Goal: Information Seeking & Learning: Learn about a topic

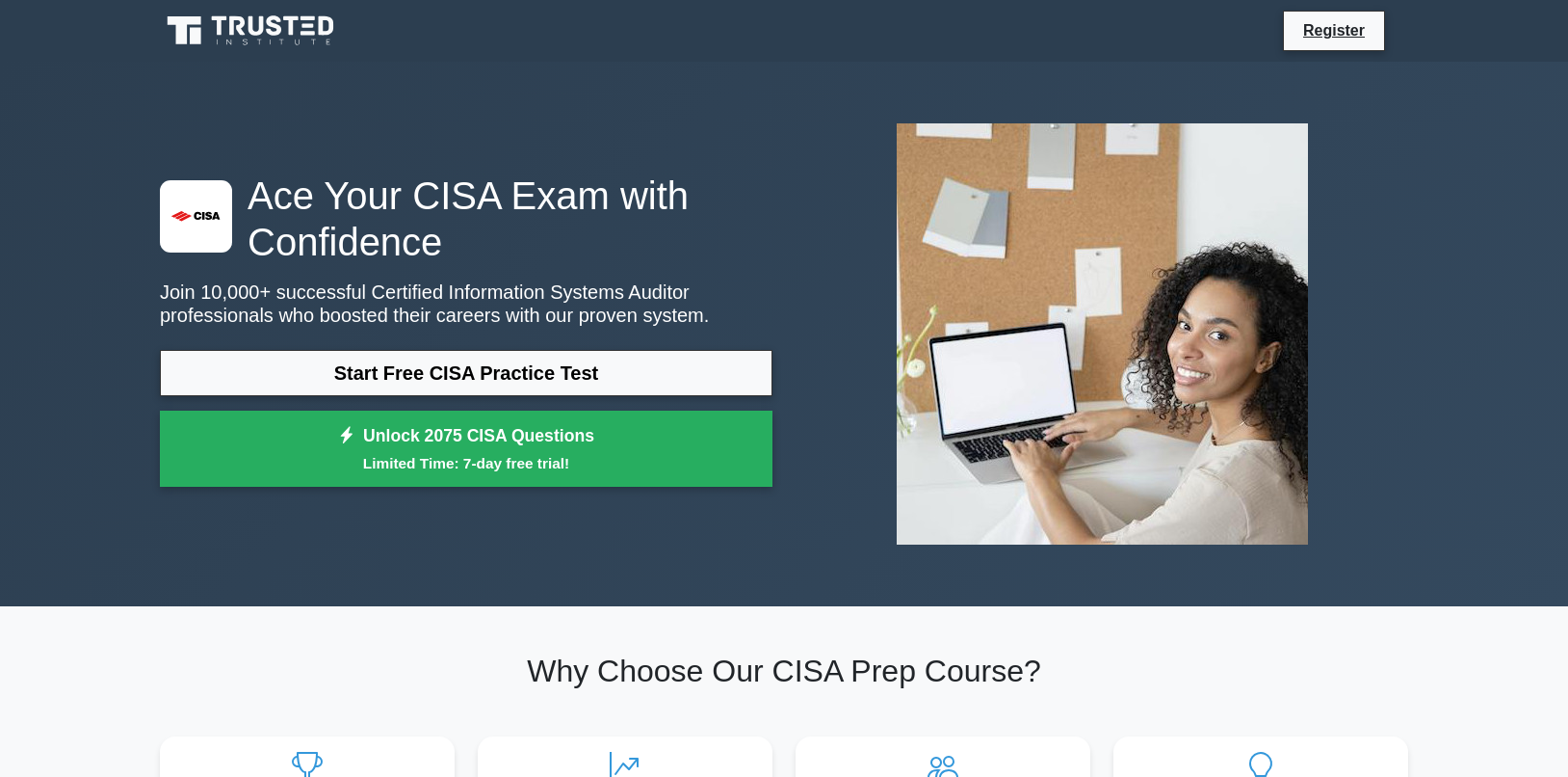
click at [685, 200] on h1 "Ace Your CISA Exam with Confidence" at bounding box center [467, 218] width 613 height 93
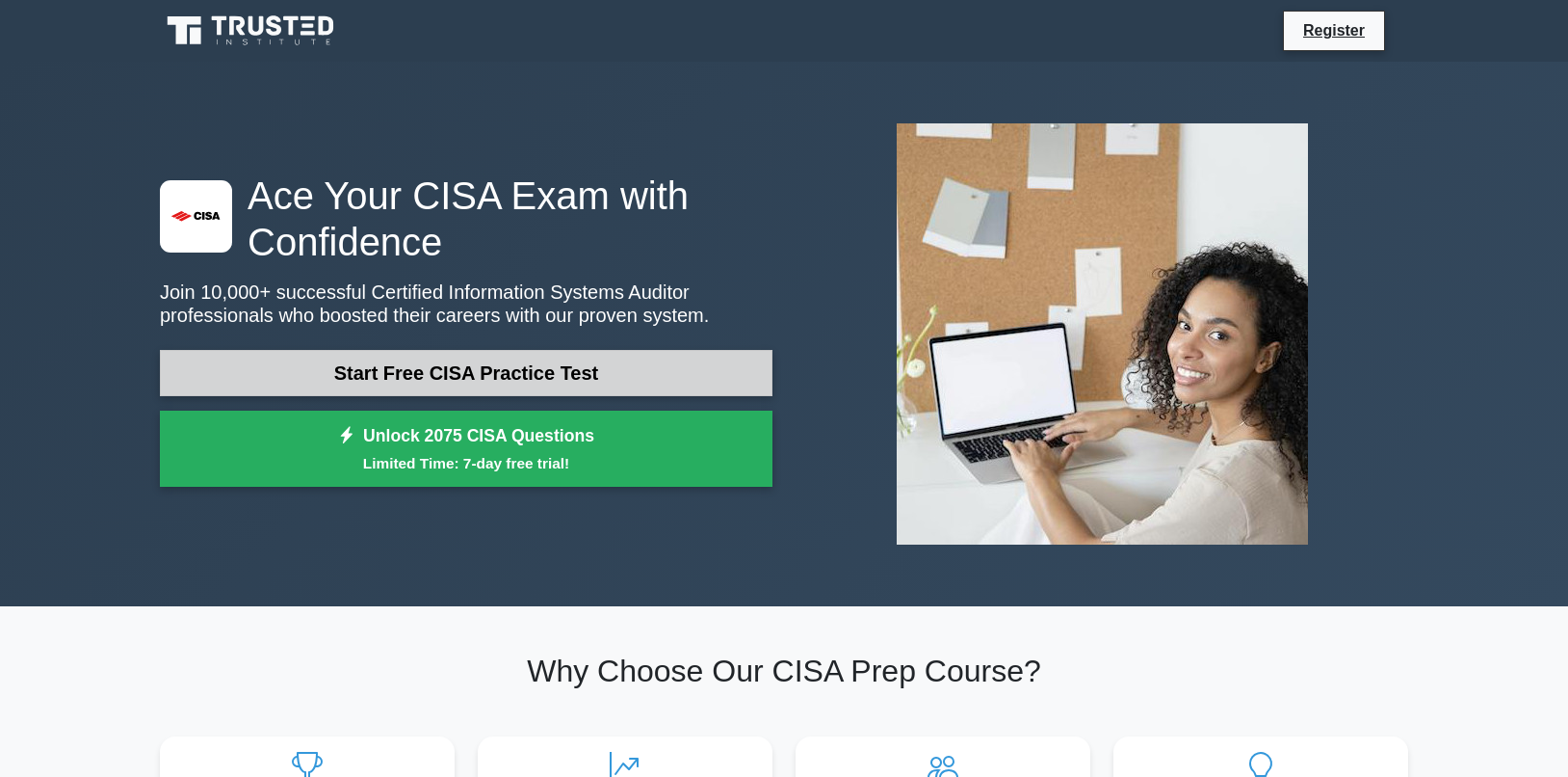
click at [440, 372] on link "Start Free CISA Practice Test" at bounding box center [467, 373] width 613 height 46
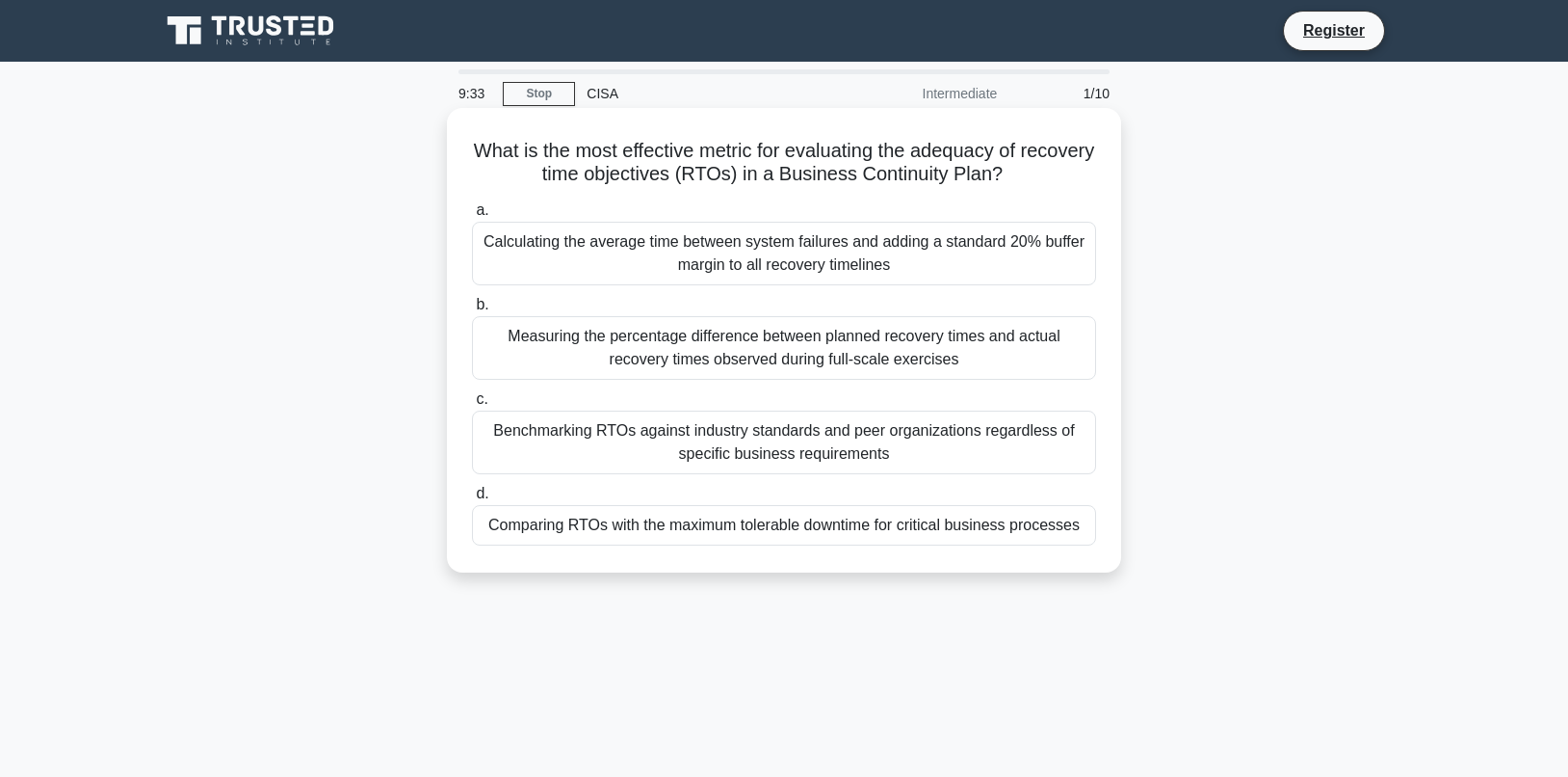
click at [724, 256] on div "Calculating the average time between system failures and adding a standard 20% …" at bounding box center [784, 253] width 624 height 64
click at [472, 216] on input "a. Calculating the average time between system failures and adding a standard 2…" at bounding box center [472, 210] width 0 height 13
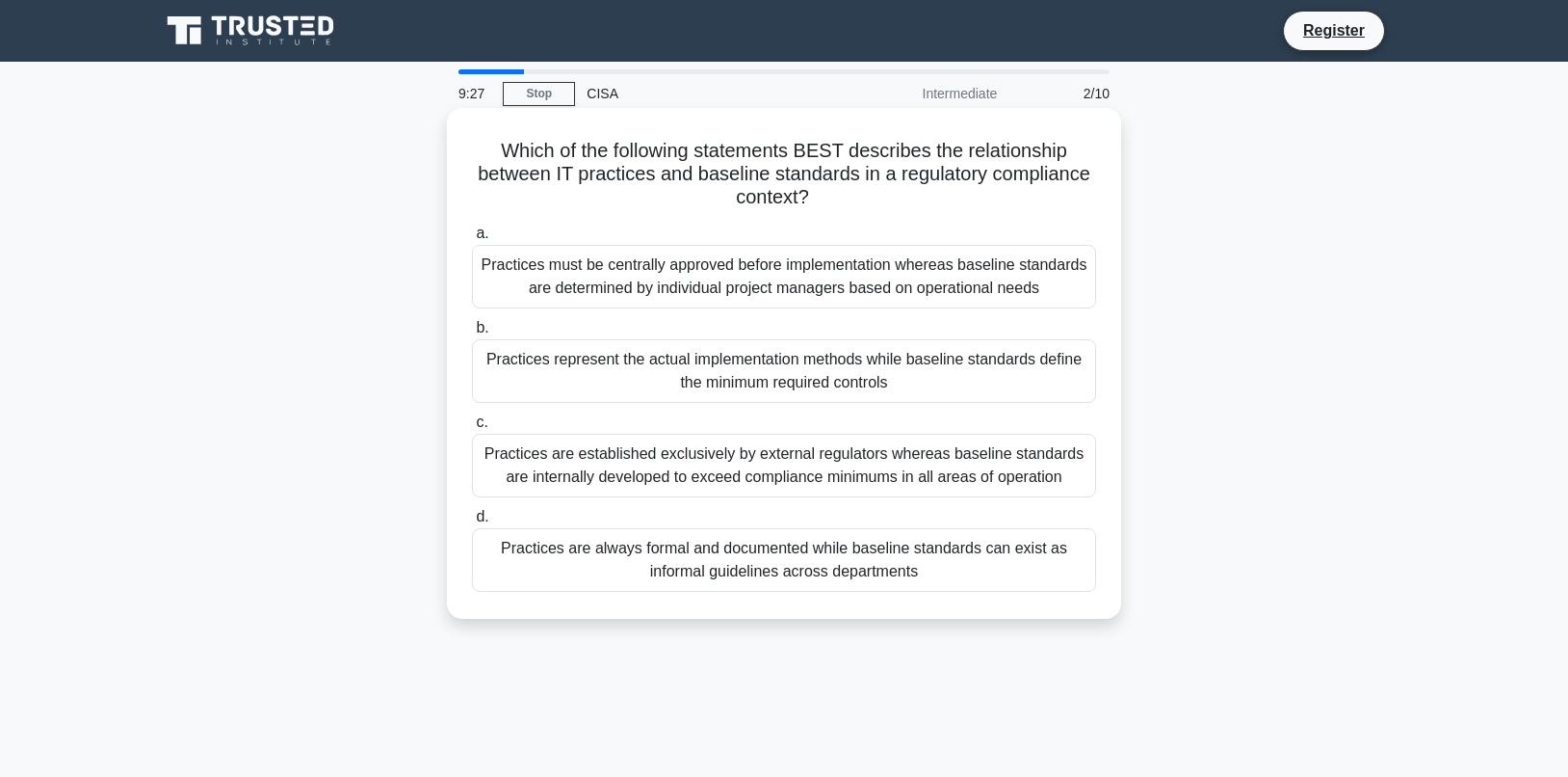
click at [691, 273] on div "Practices must be centrally approved before implementation whereas baseline sta…" at bounding box center [784, 276] width 624 height 64
click at [472, 240] on input "a. Practices must be centrally approved before implementation whereas baseline …" at bounding box center [472, 233] width 0 height 13
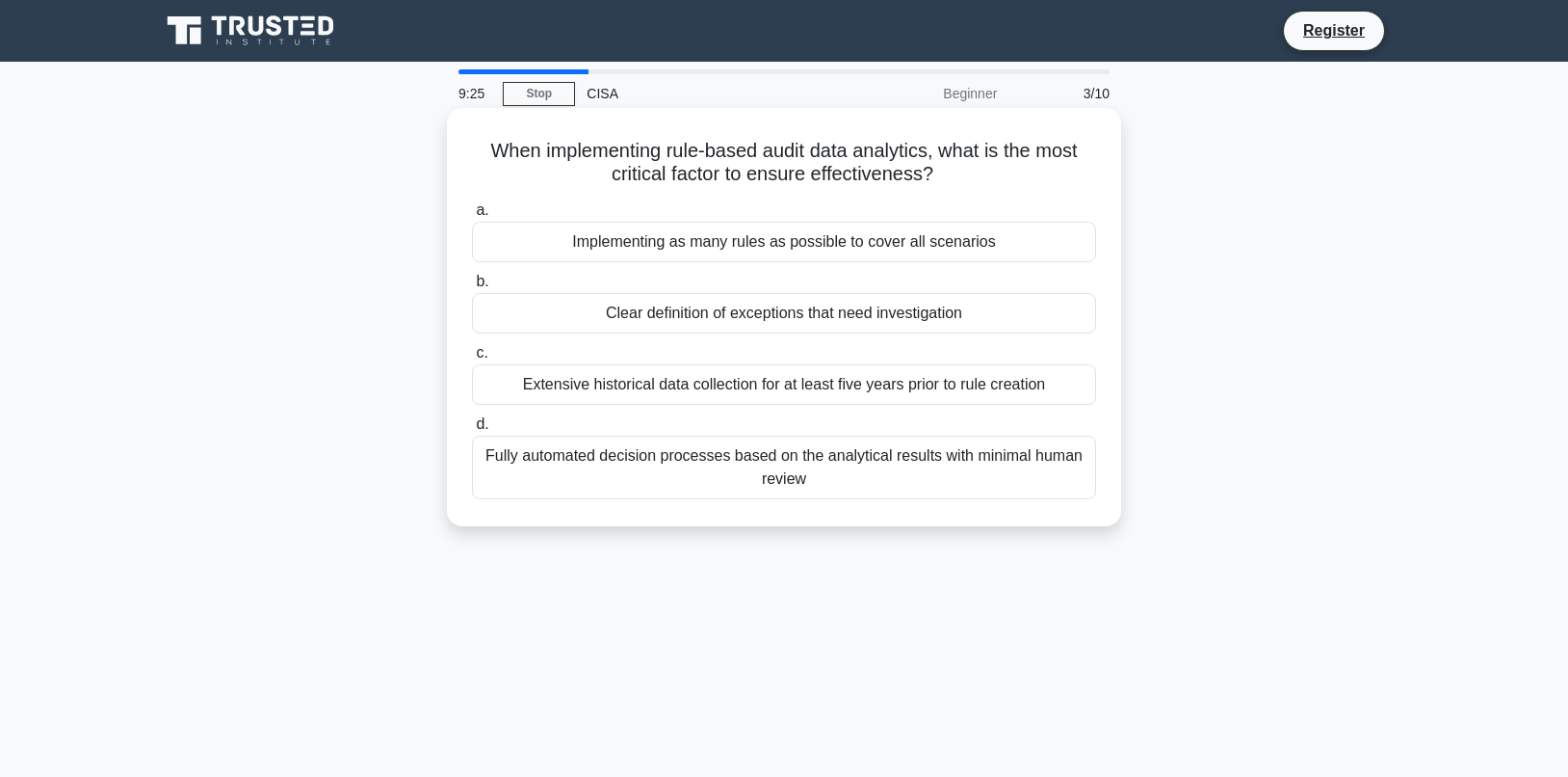
click at [735, 245] on div "Implementing as many rules as possible to cover all scenarios" at bounding box center [784, 242] width 624 height 41
click at [472, 216] on input "a. Implementing as many rules as possible to cover all scenarios" at bounding box center [472, 210] width 0 height 13
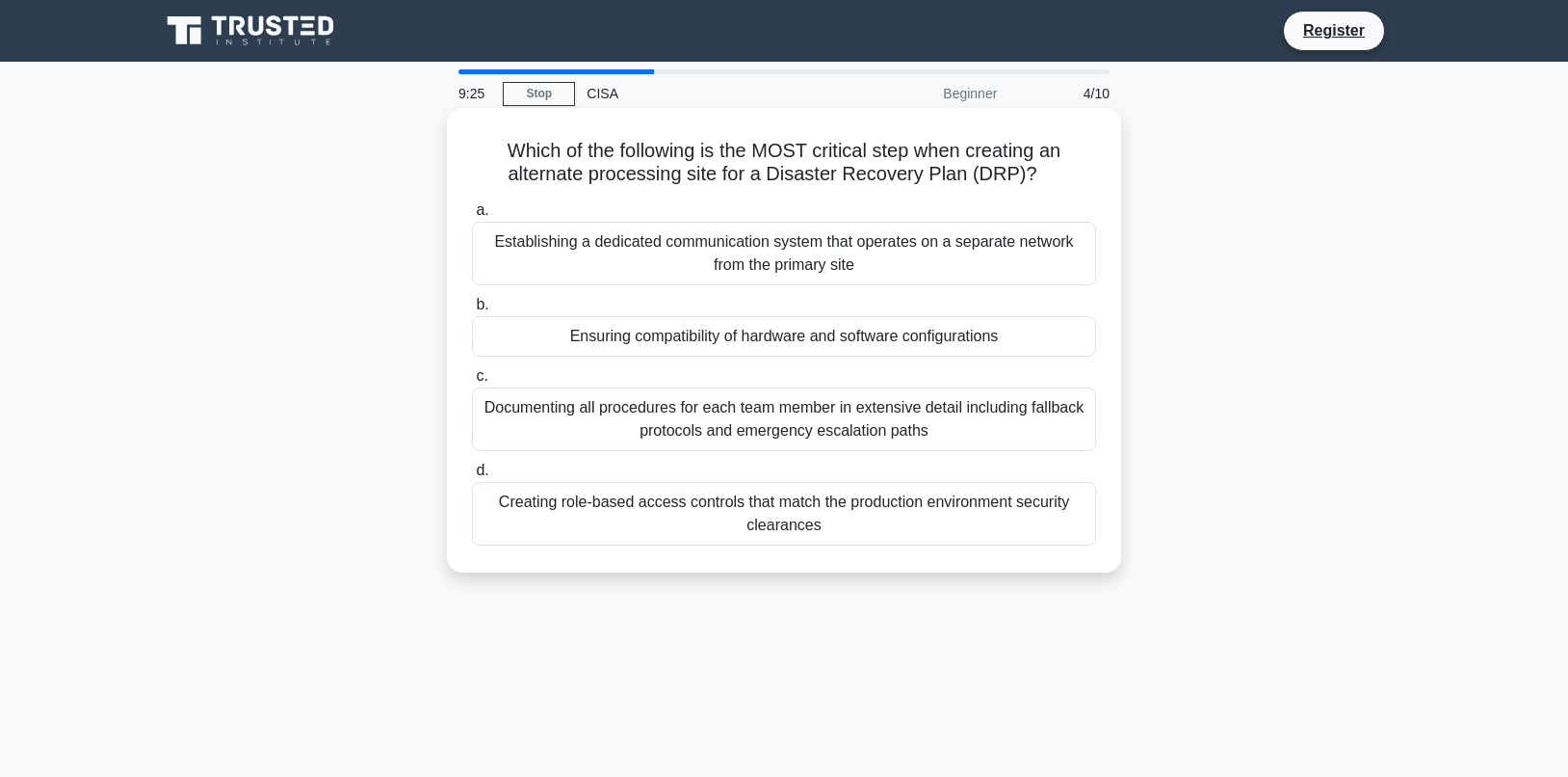
click at [723, 339] on div "Ensuring compatibility of hardware and software configurations" at bounding box center [784, 336] width 624 height 41
click at [472, 311] on input "b. Ensuring compatibility of hardware and software configurations" at bounding box center [472, 304] width 0 height 13
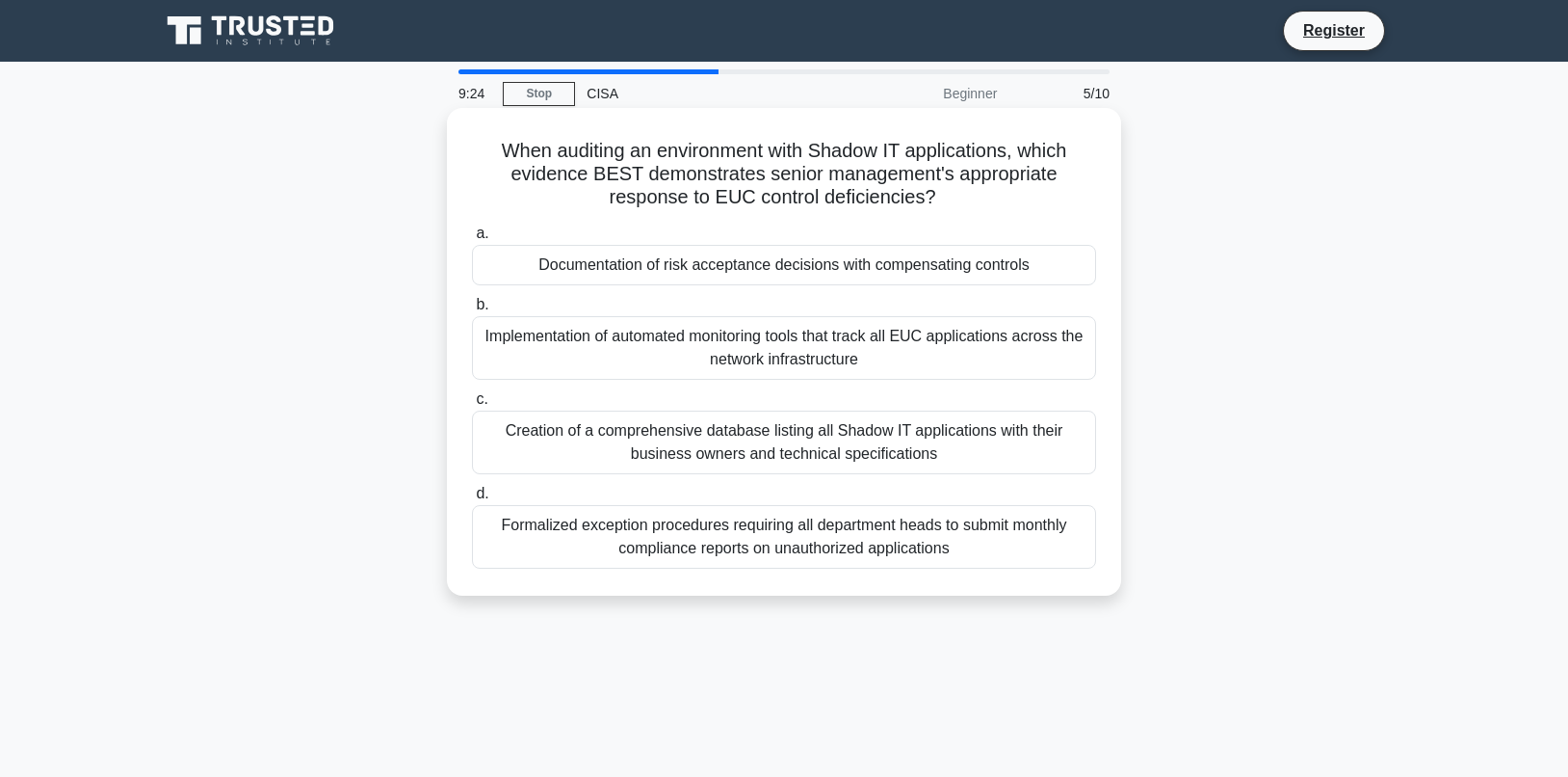
click at [725, 364] on div "Implementation of automated monitoring tools that track all EUC applications ac…" at bounding box center [784, 348] width 624 height 64
click at [472, 311] on input "b. Implementation of automated monitoring tools that track all EUC applications…" at bounding box center [472, 304] width 0 height 13
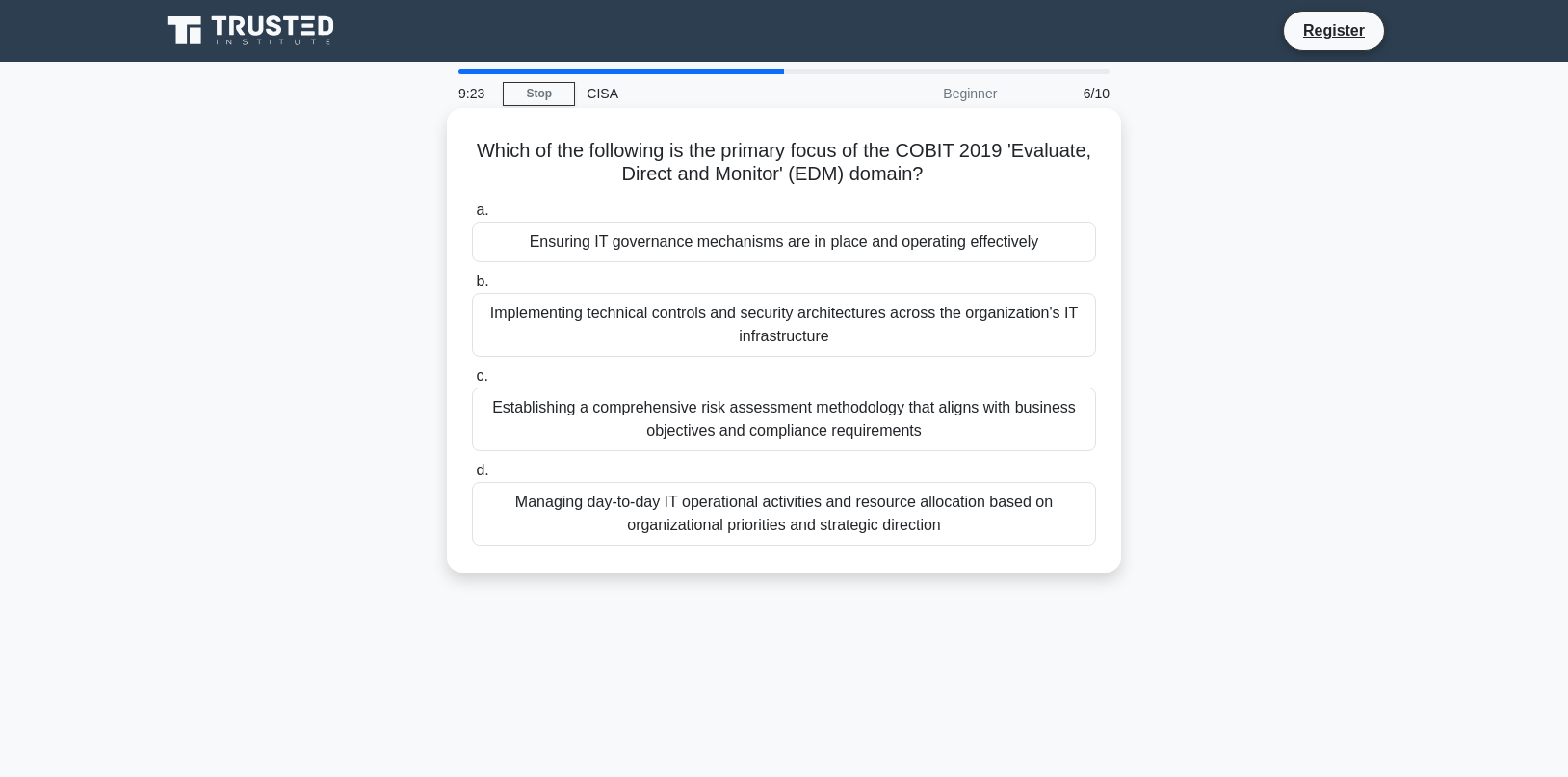
click at [752, 323] on div "Implementing technical controls and security architectures across the organizat…" at bounding box center [784, 325] width 624 height 64
click at [472, 288] on input "b. Implementing technical controls and security architectures across the organi…" at bounding box center [472, 281] width 0 height 13
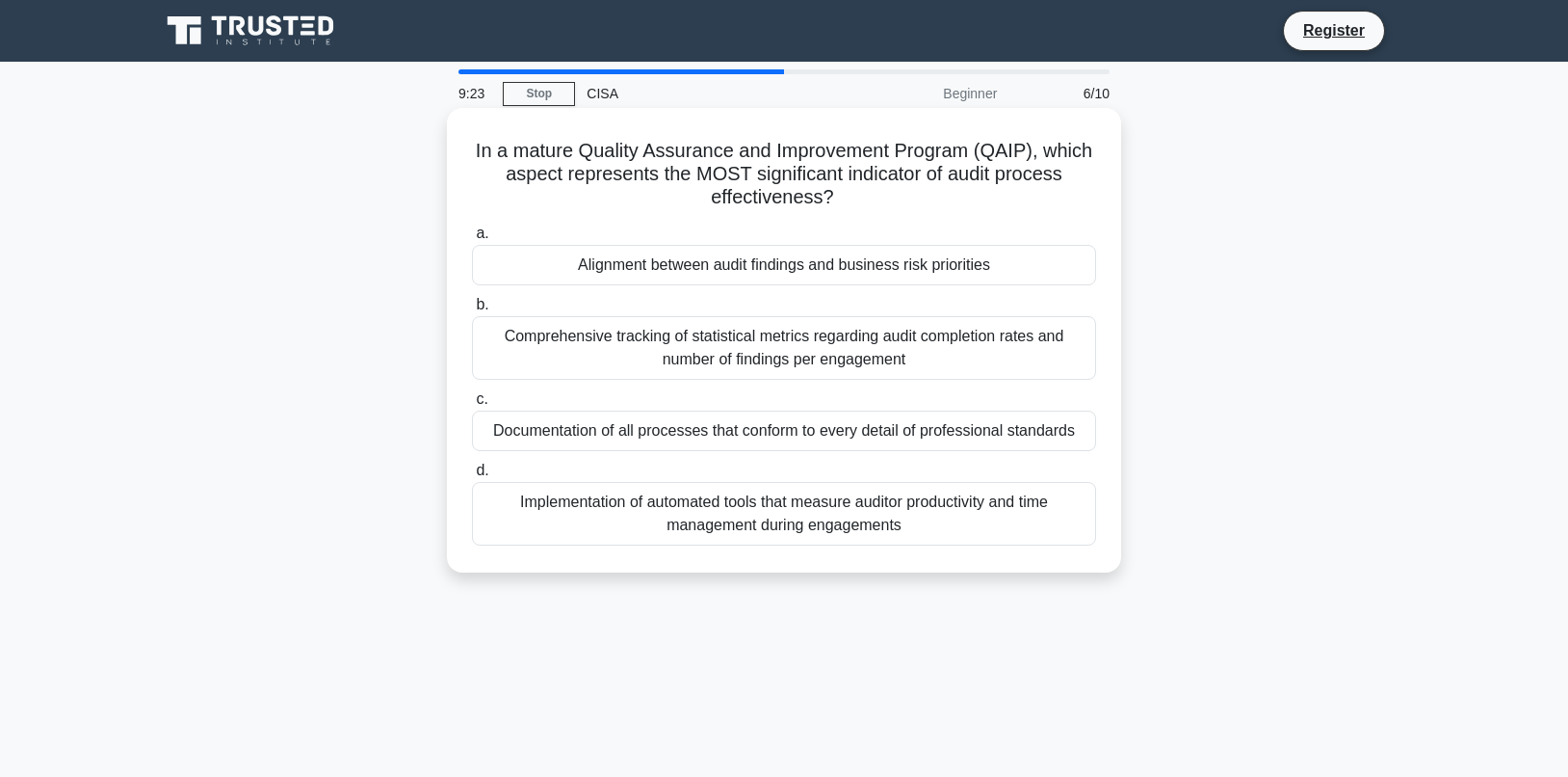
click at [733, 332] on div "Comprehensive tracking of statistical metrics regarding audit completion rates …" at bounding box center [784, 348] width 624 height 64
click at [472, 311] on input "b. Comprehensive tracking of statistical metrics regarding audit completion rat…" at bounding box center [472, 304] width 0 height 13
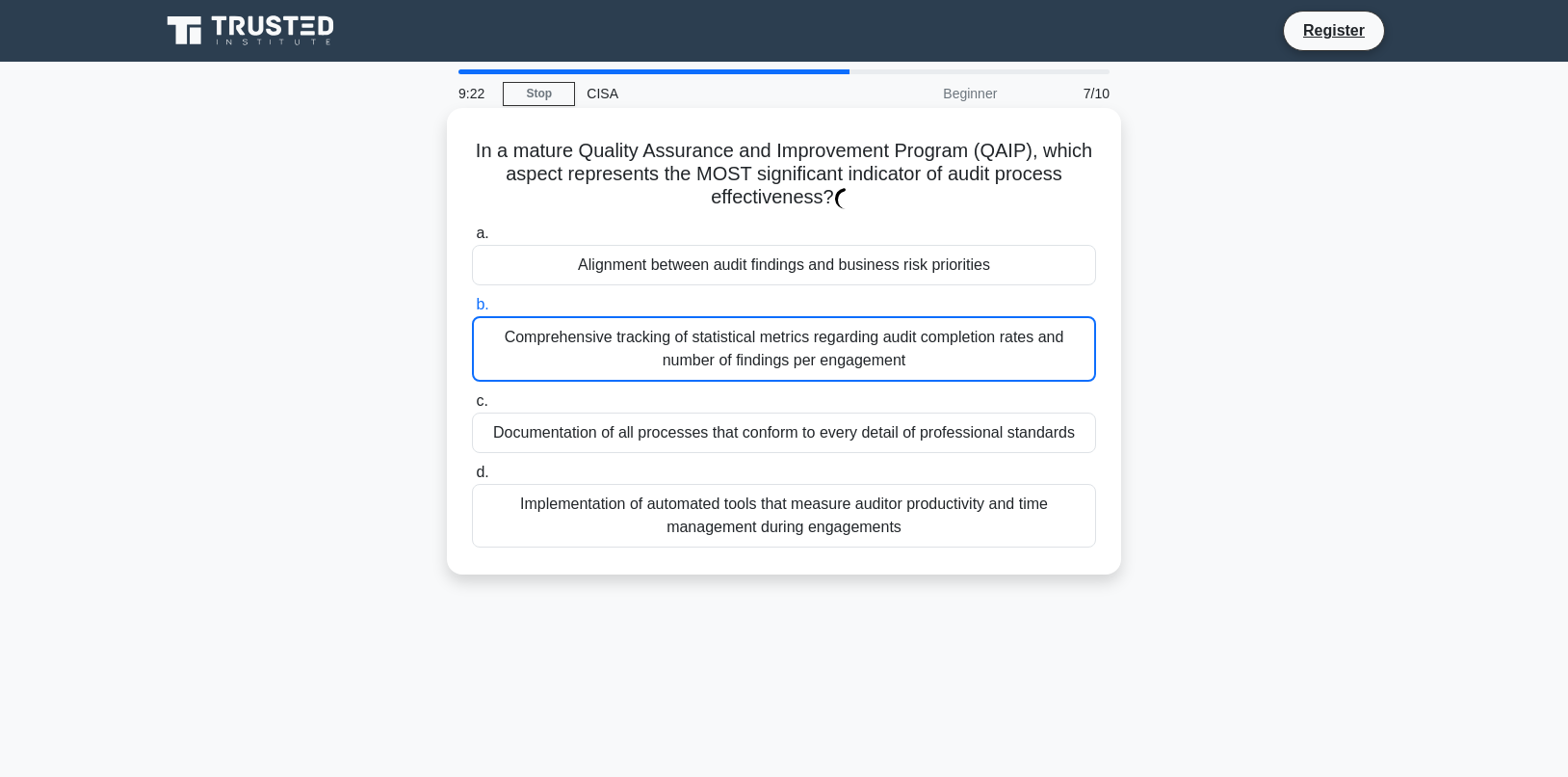
click at [746, 341] on div "Comprehensive tracking of statistical metrics regarding audit completion rates …" at bounding box center [784, 349] width 624 height 66
click at [472, 311] on input "b. Comprehensive tracking of statistical metrics regarding audit completion rat…" at bounding box center [472, 304] width 0 height 13
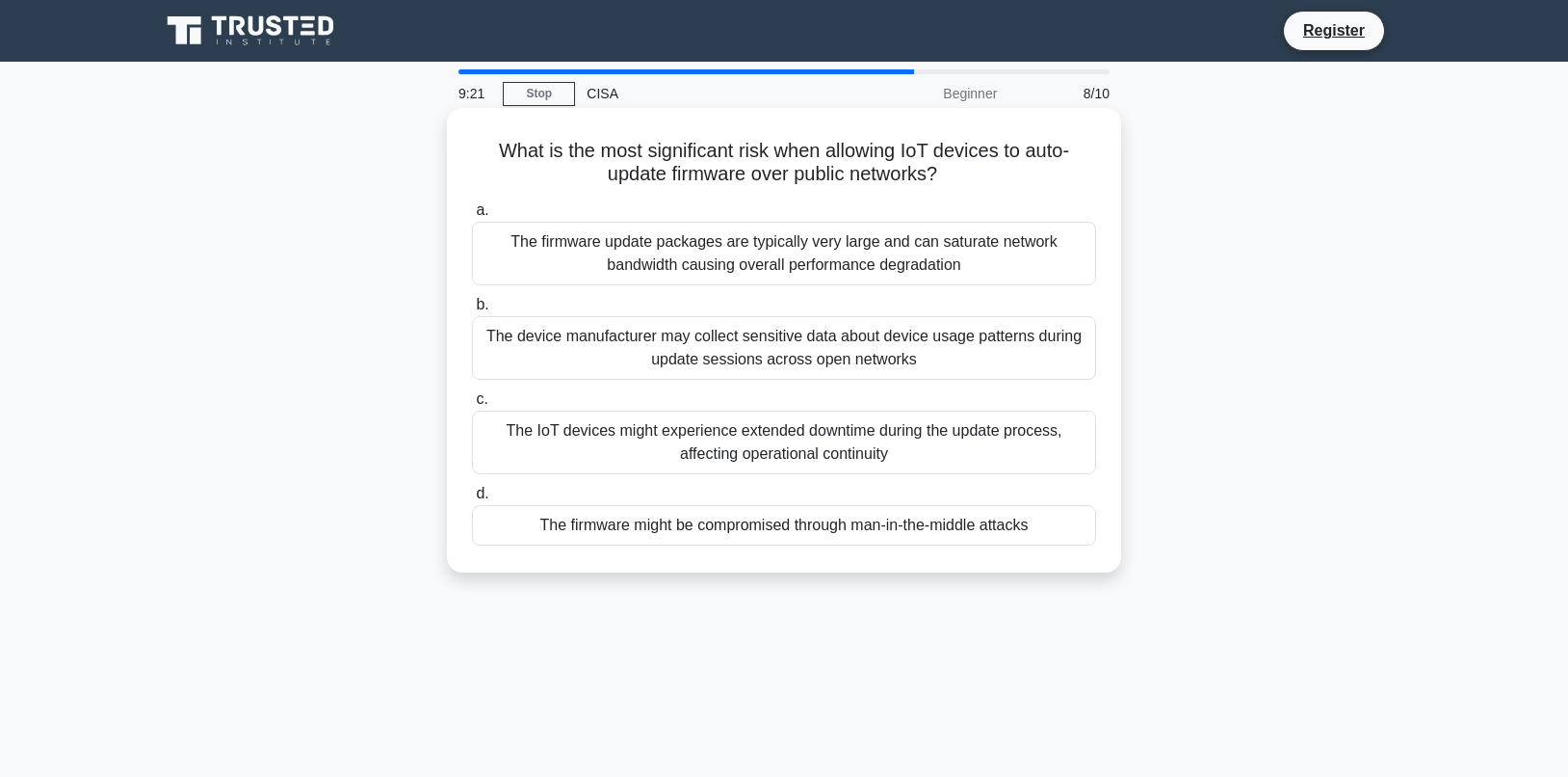
click at [770, 429] on div "The IoT devices might experience extended downtime during the update process, a…" at bounding box center [784, 443] width 624 height 64
click at [472, 406] on input "c. The IoT devices might experience extended downtime during the update process…" at bounding box center [472, 399] width 0 height 13
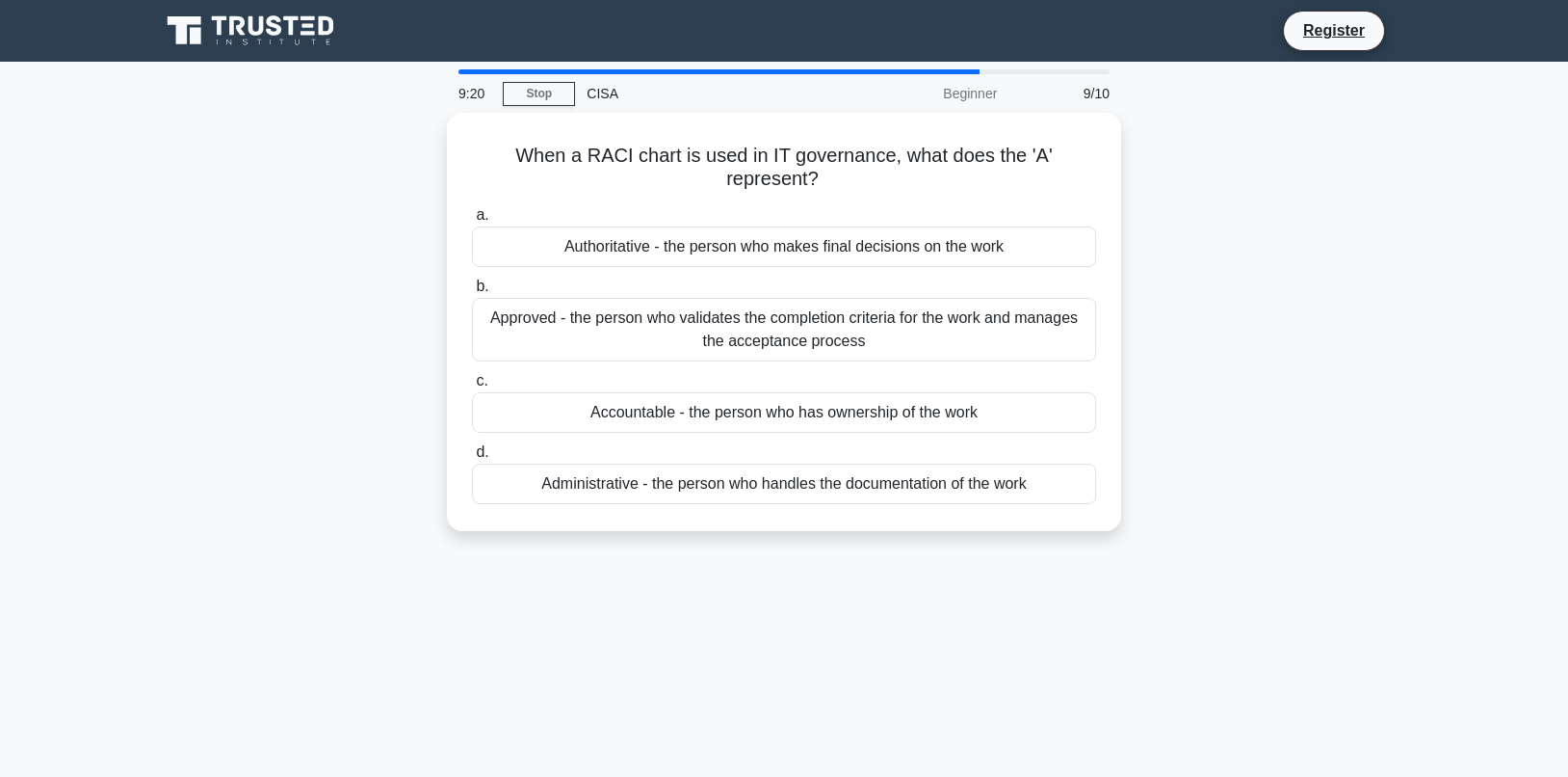
click at [759, 346] on div "Approved - the person who validates the completion criteria for the work and ma…" at bounding box center [784, 330] width 624 height 64
click at [472, 293] on input "b. Approved - the person who validates the completion criteria for the work and…" at bounding box center [472, 286] width 0 height 13
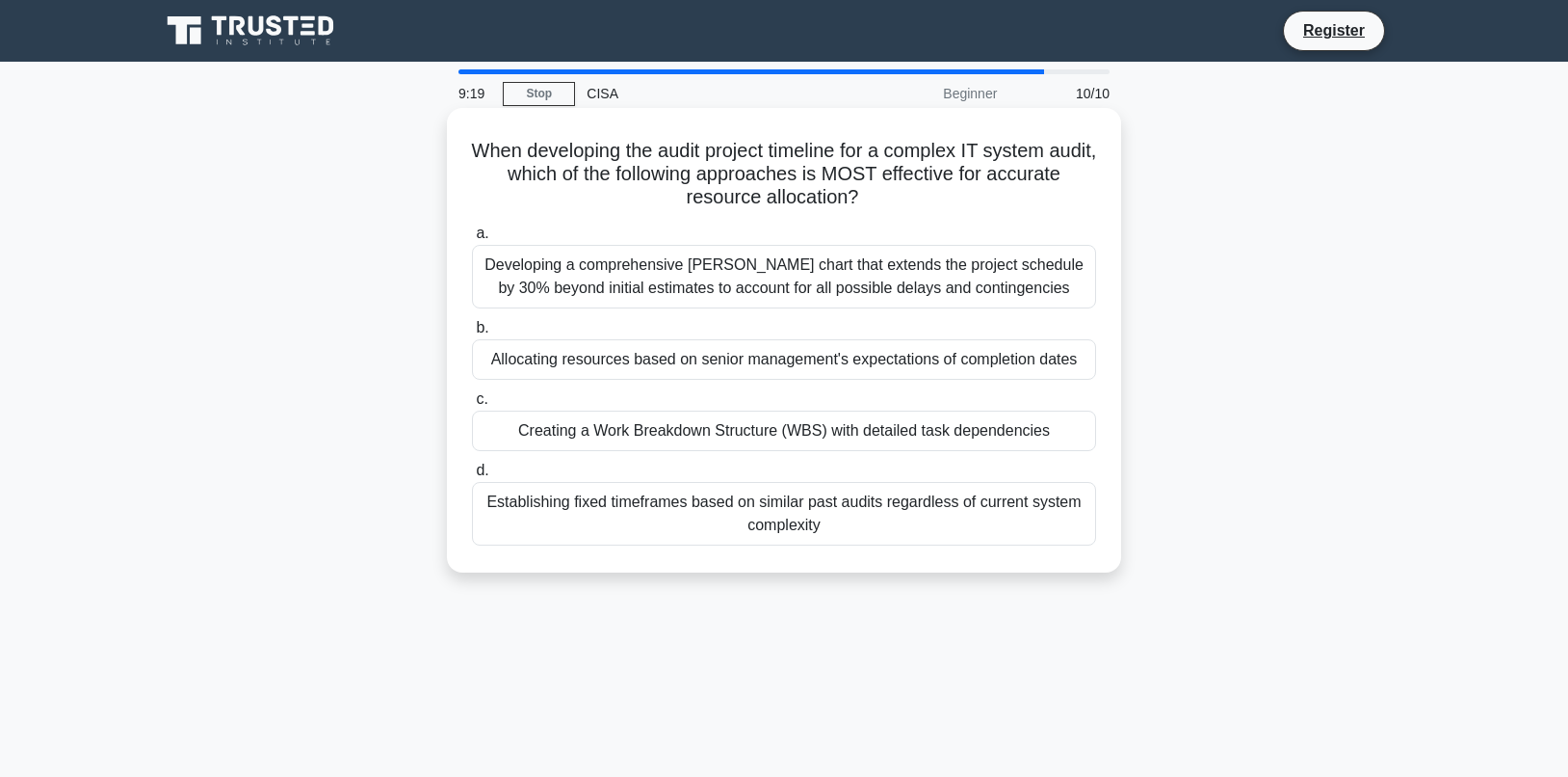
click at [770, 411] on label "c. Creating a Work Breakdown Structure (WBS) with detailed task dependencies" at bounding box center [784, 419] width 624 height 64
click at [472, 406] on input "c. Creating a Work Breakdown Structure (WBS) with detailed task dependencies" at bounding box center [472, 399] width 0 height 13
